Goal: Find specific page/section: Find specific page/section

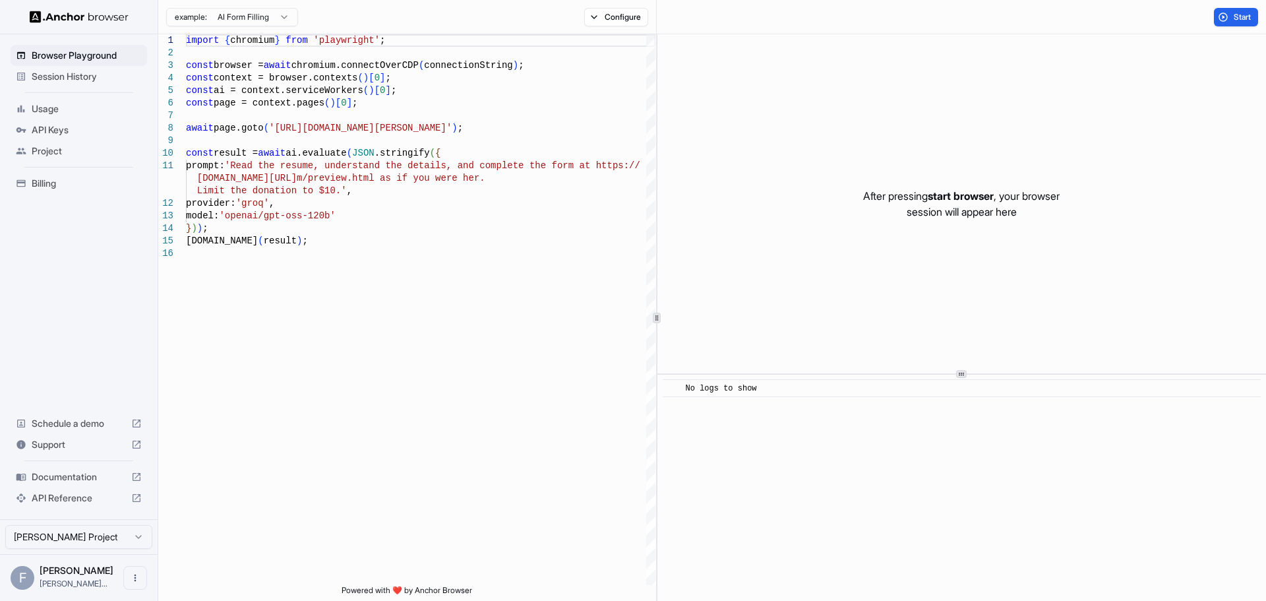
click at [50, 73] on span "Session History" at bounding box center [87, 76] width 110 height 13
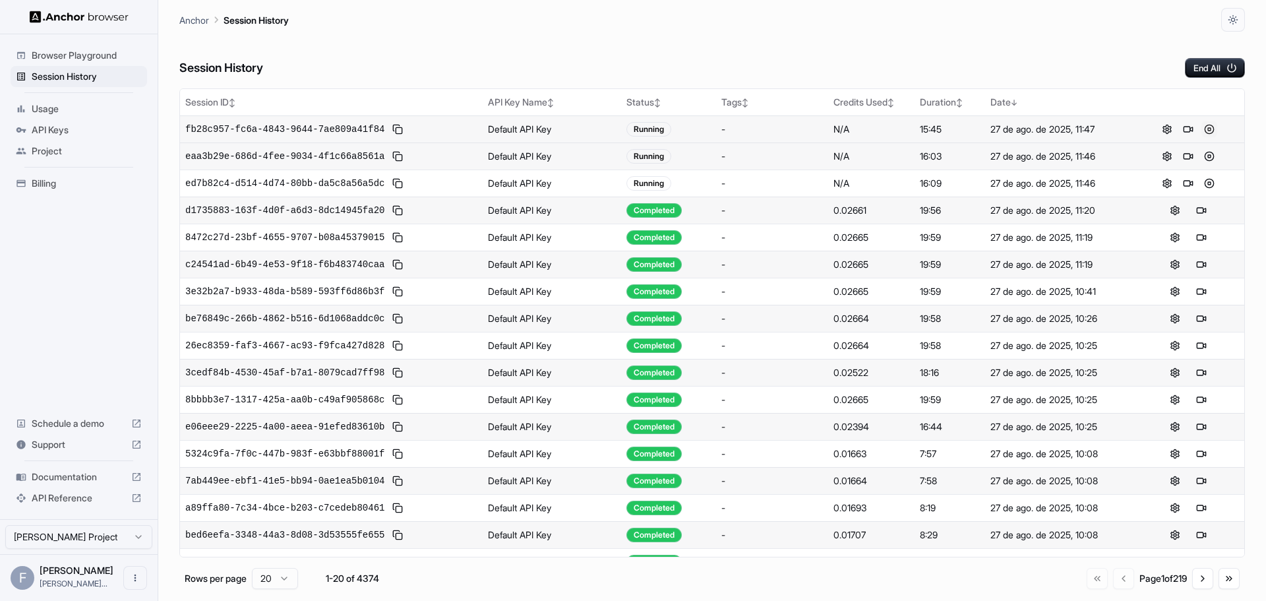
click at [1204, 129] on button at bounding box center [1209, 129] width 16 height 16
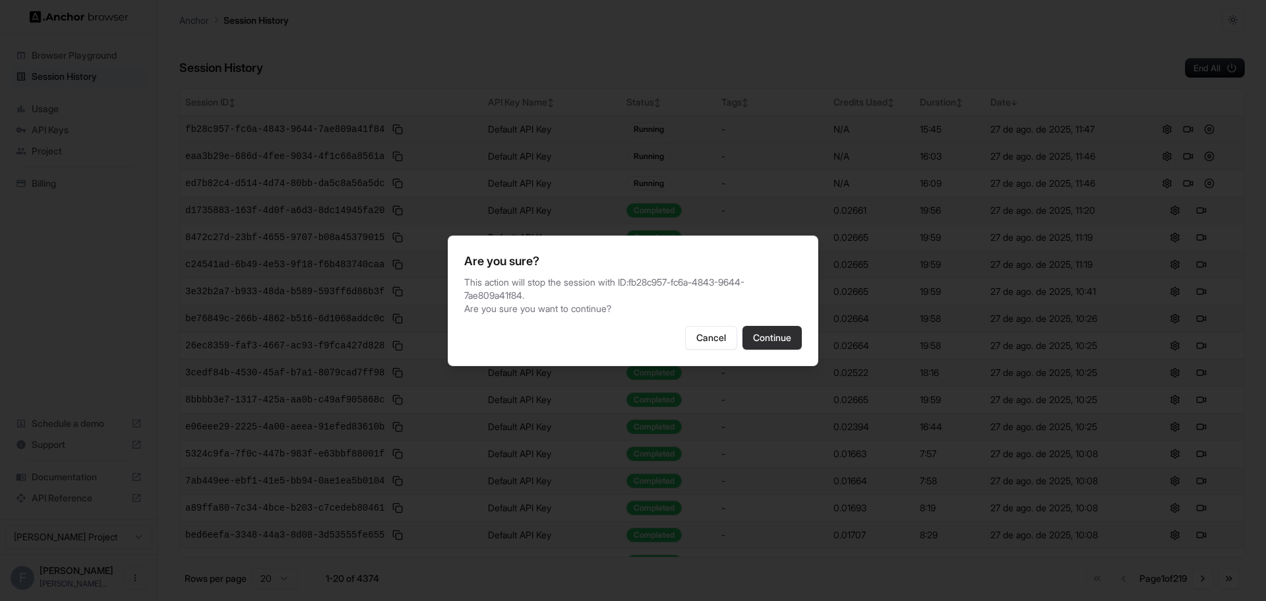
click at [773, 336] on button "Continue" at bounding box center [771, 338] width 59 height 24
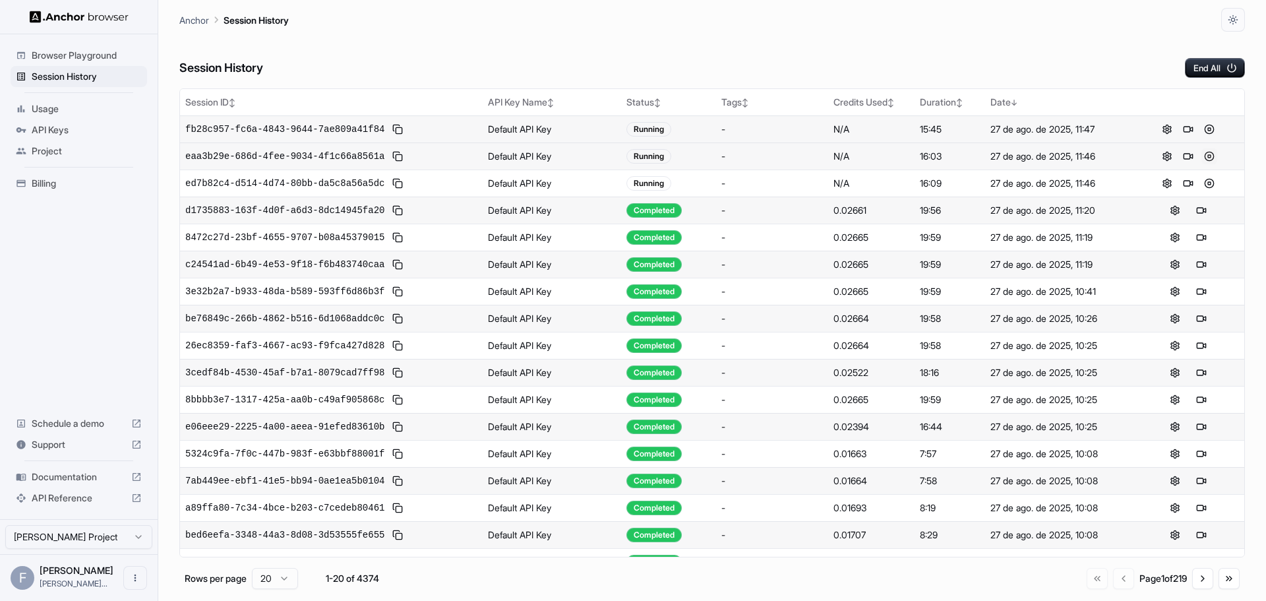
click at [1201, 153] on button at bounding box center [1209, 156] width 16 height 16
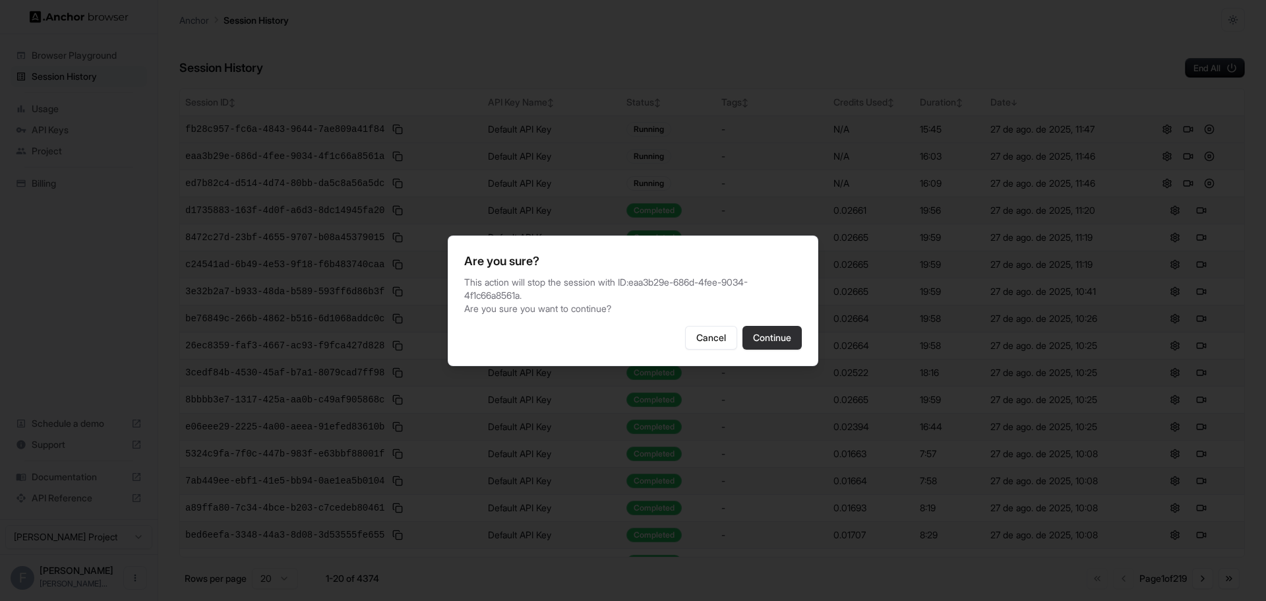
click at [766, 327] on button "Continue" at bounding box center [771, 338] width 59 height 24
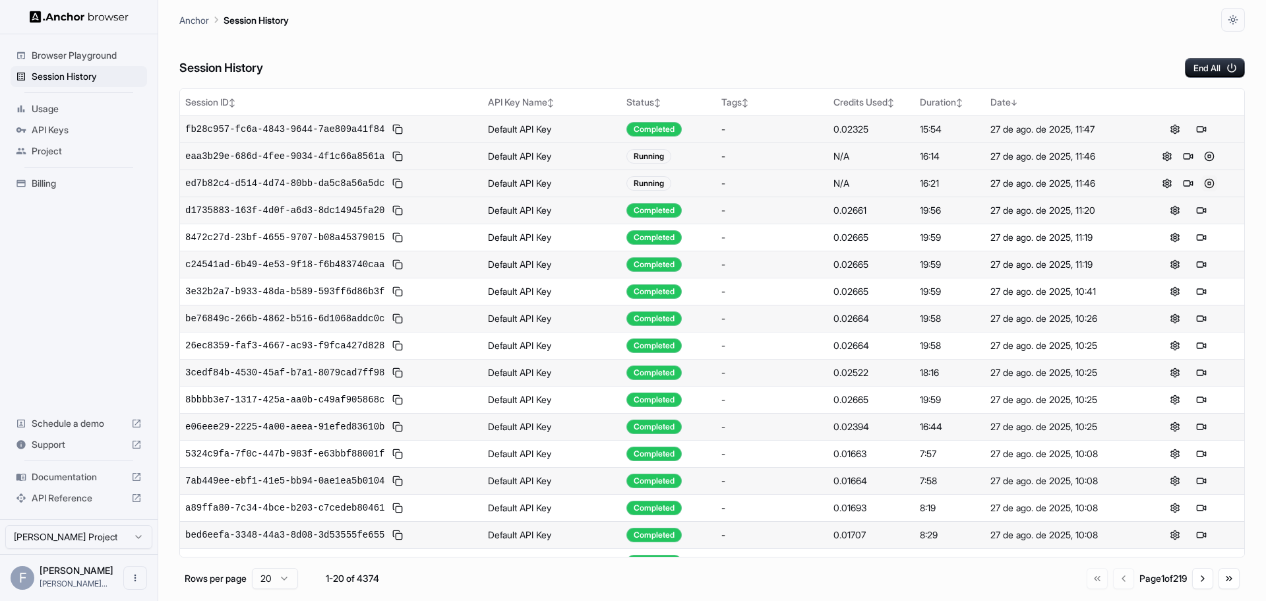
click at [1201, 186] on button at bounding box center [1209, 183] width 16 height 16
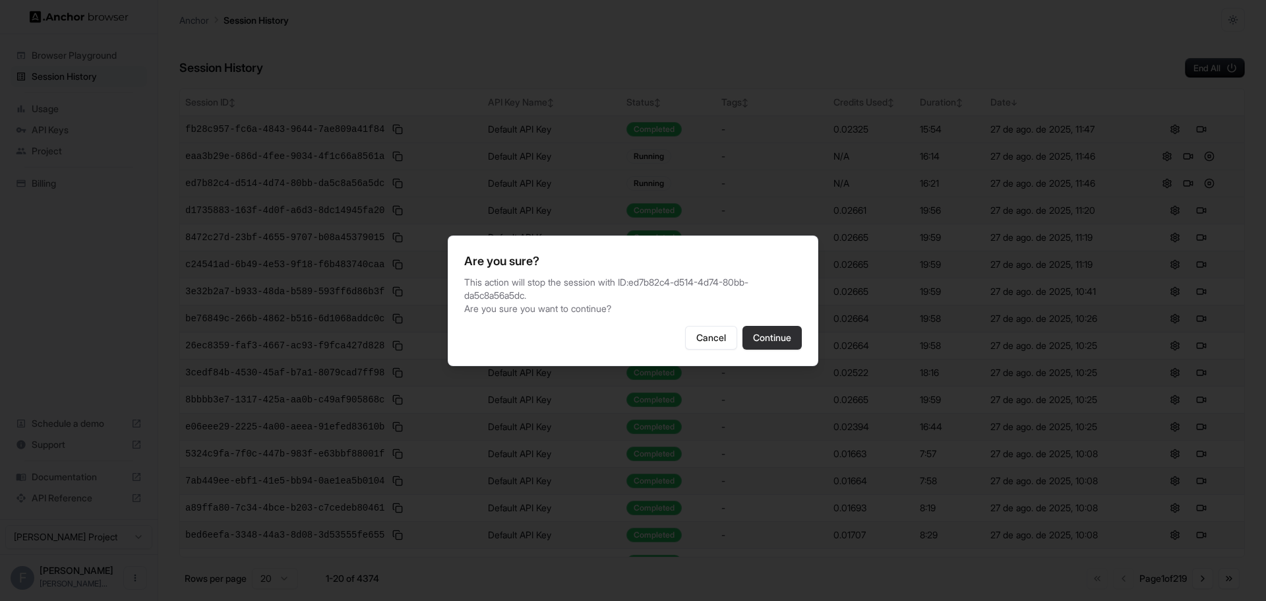
click at [790, 330] on button "Continue" at bounding box center [771, 338] width 59 height 24
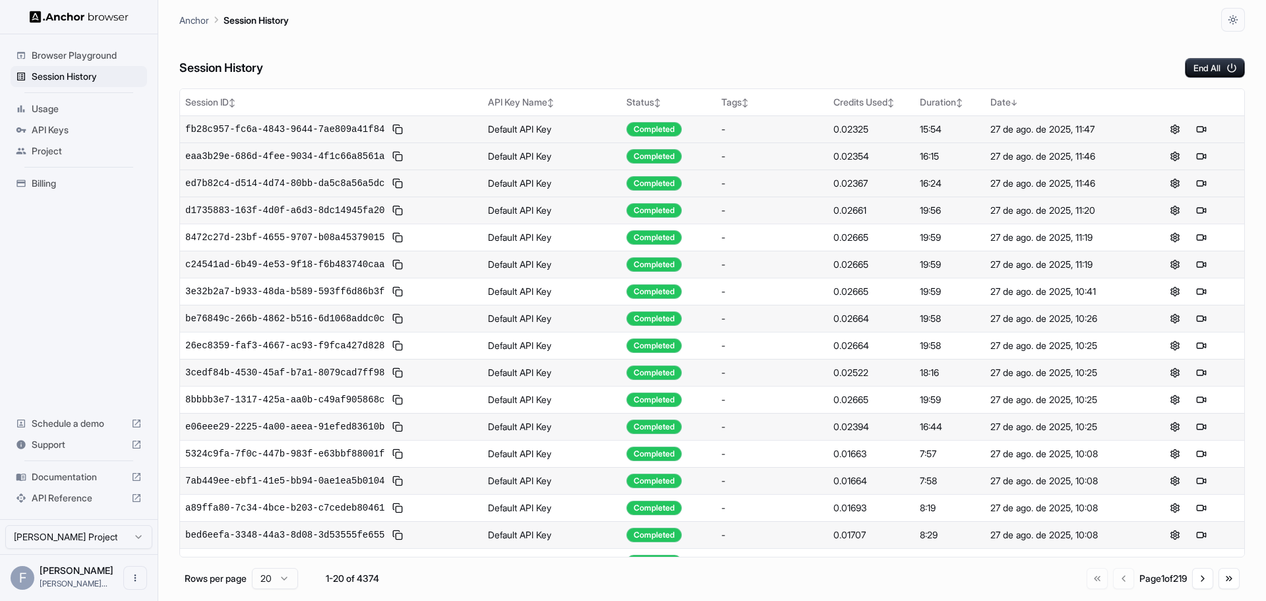
click at [850, 47] on div "Session History End All" at bounding box center [711, 55] width 1065 height 46
